Goal: Transaction & Acquisition: Purchase product/service

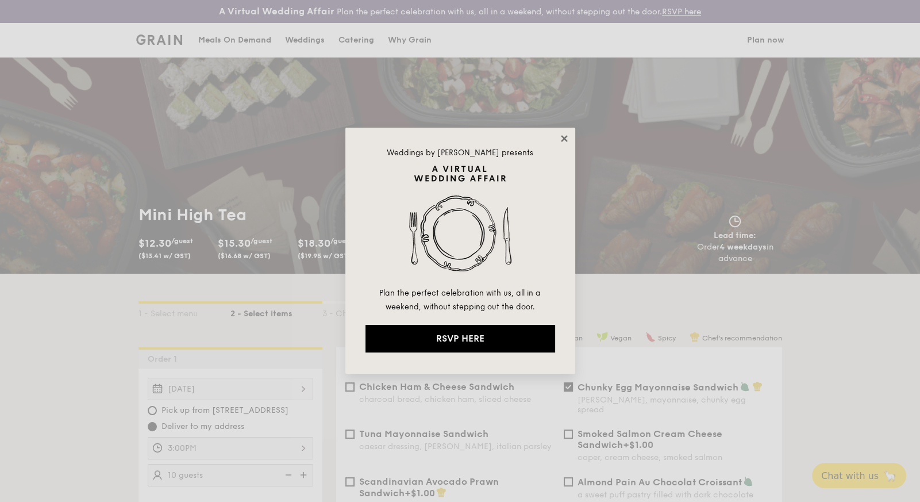
click at [565, 133] on icon at bounding box center [564, 138] width 10 height 10
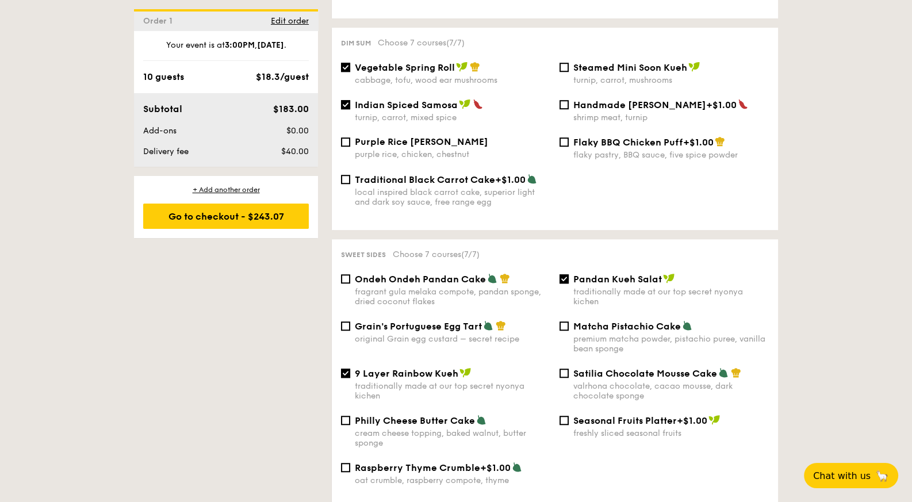
scroll to position [1051, 0]
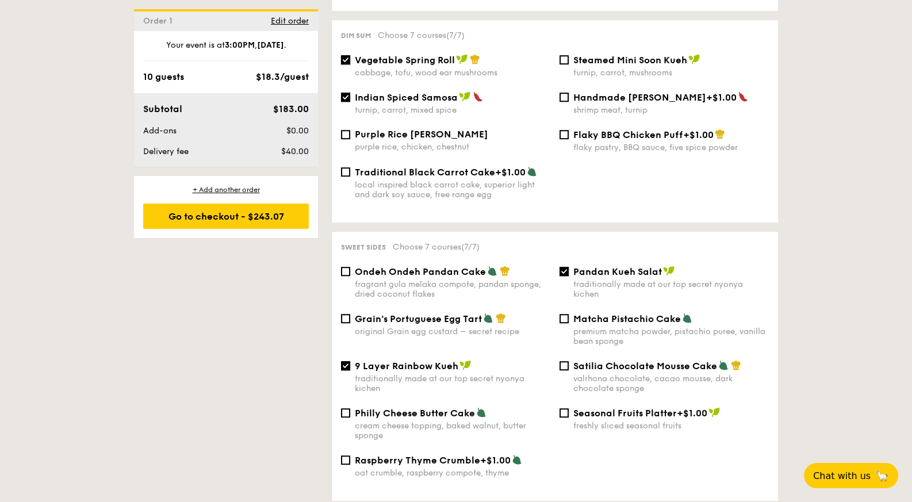
click at [348, 55] on input "Vegetable Spring Roll cabbage, tofu, wood ear mushrooms" at bounding box center [345, 59] width 9 height 9
checkbox input "false"
click at [562, 361] on input "Satilia Chocolate Mousse Cake valrhona chocolate, cacao mousse, dark chocolate …" at bounding box center [563, 365] width 9 height 9
checkbox input "true"
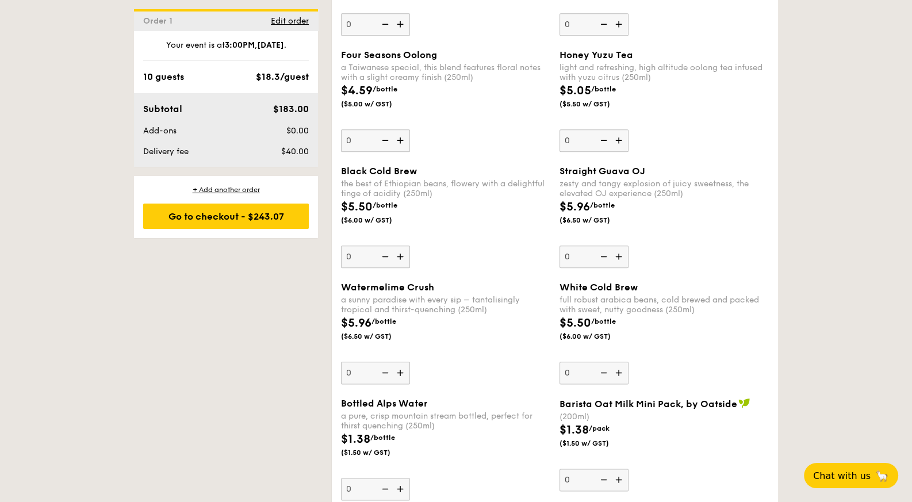
scroll to position [1687, 0]
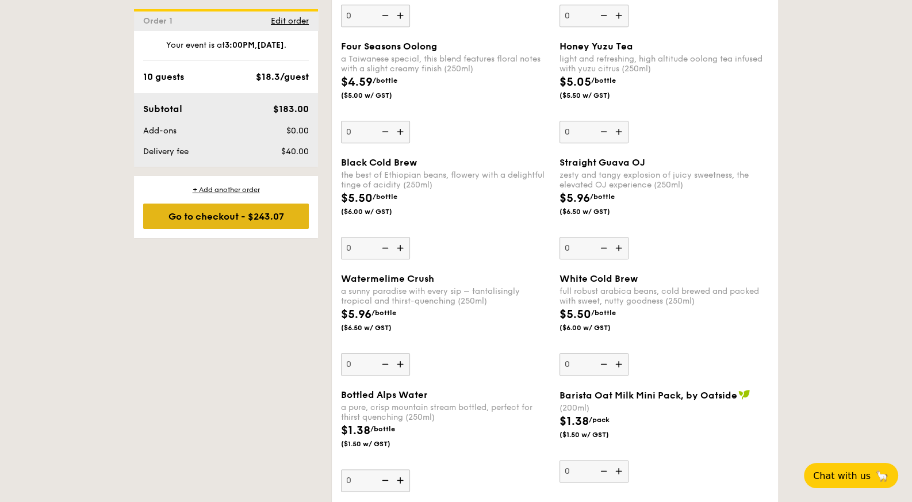
click at [267, 224] on div "Go to checkout - $243.07" at bounding box center [226, 215] width 166 height 25
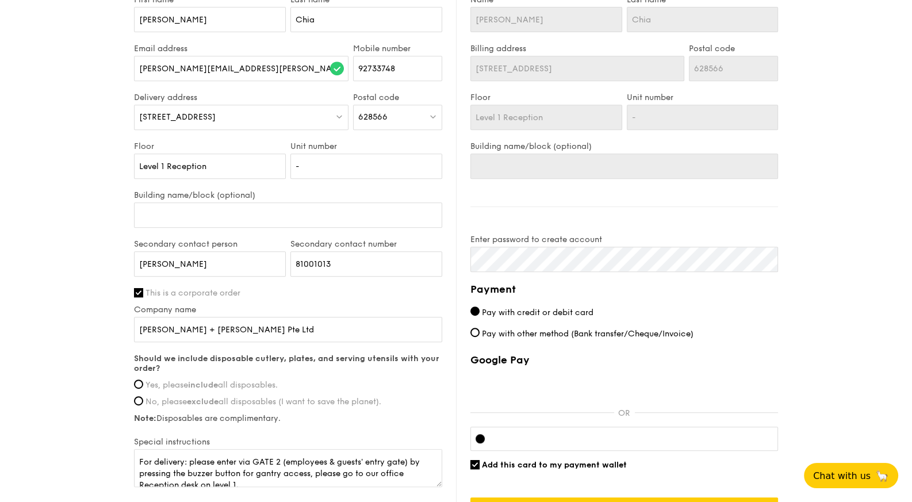
scroll to position [633, 0]
click at [139, 380] on input "Yes, please include all disposables." at bounding box center [138, 382] width 9 height 9
radio input "true"
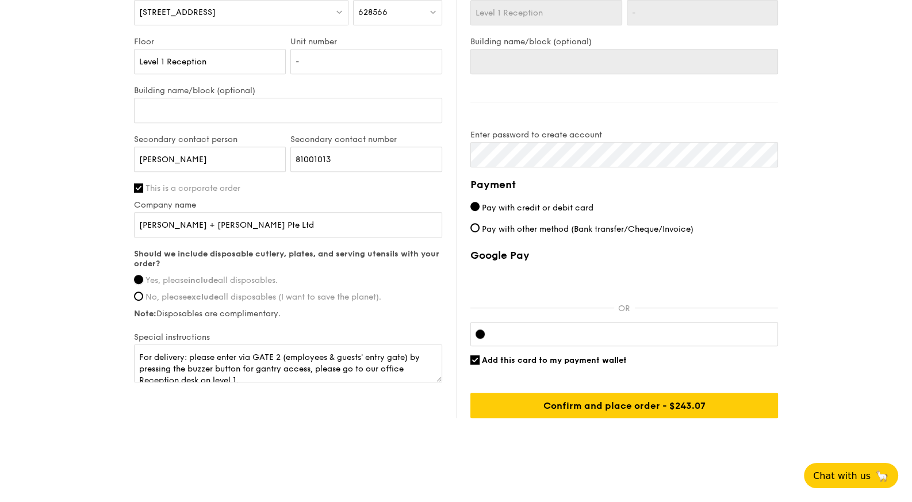
scroll to position [743, 0]
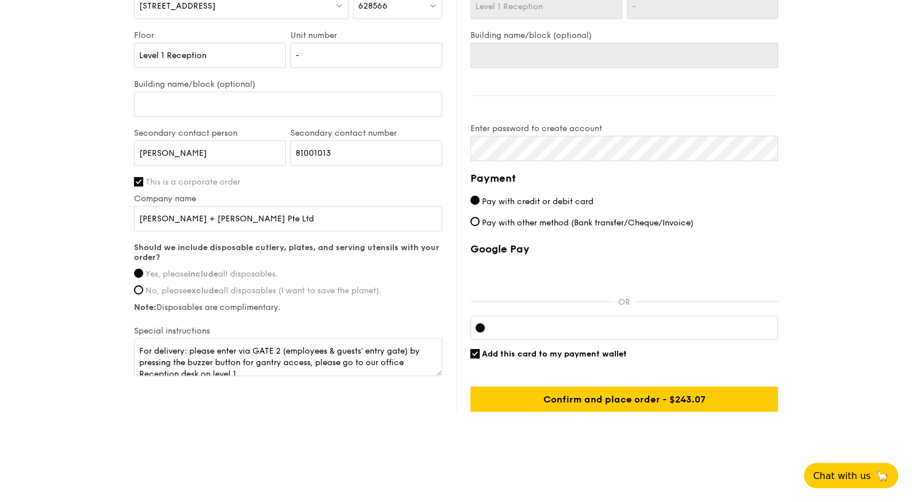
click at [474, 351] on input "Add this card to my payment wallet" at bounding box center [474, 353] width 9 height 9
checkbox input "false"
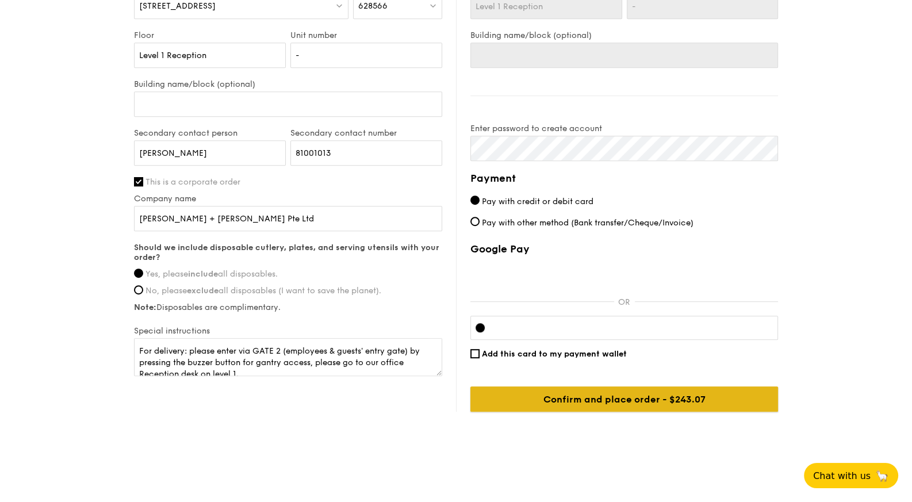
click at [623, 398] on input "Confirm and place order - $243.07" at bounding box center [624, 398] width 308 height 25
click at [656, 398] on input "Confirm and place order - $243.07" at bounding box center [624, 398] width 308 height 25
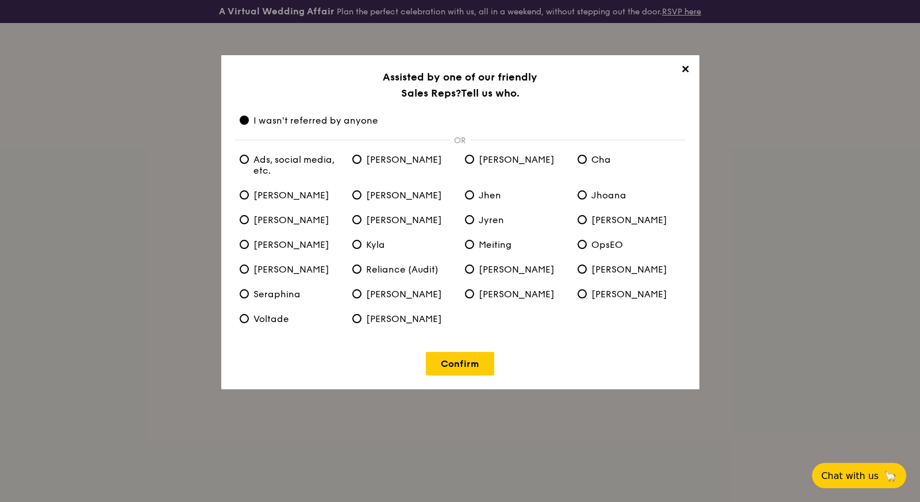
click at [360, 164] on span "[PERSON_NAME]" at bounding box center [397, 159] width 90 height 11
click at [360, 164] on input "[PERSON_NAME]" at bounding box center [356, 159] width 9 height 9
radio input "true"
radio anyone "false"
click at [449, 364] on link "Confirm" at bounding box center [460, 364] width 68 height 24
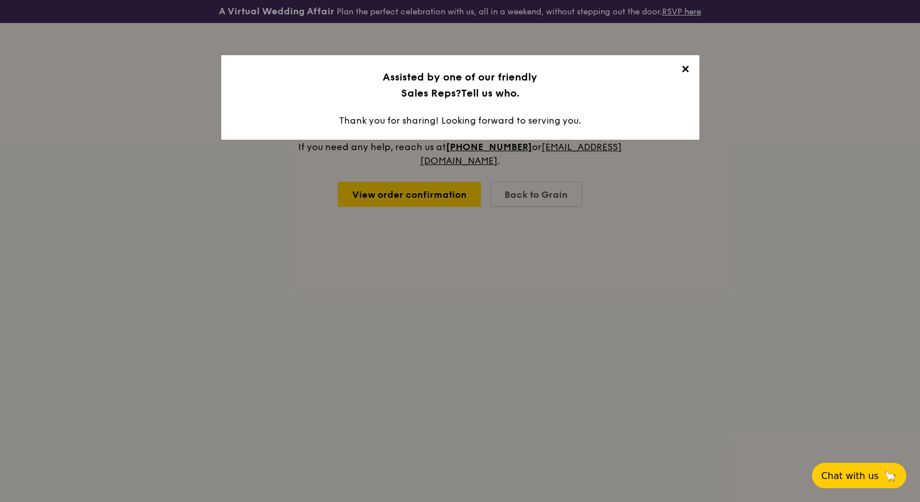
click at [687, 70] on span "✕" at bounding box center [686, 71] width 16 height 16
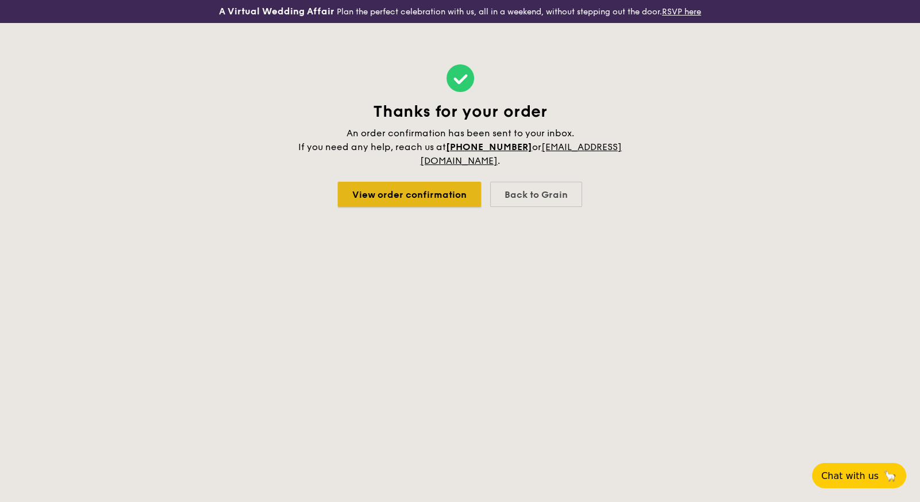
click at [439, 190] on link "View order confirmation" at bounding box center [409, 194] width 143 height 25
